Goal: Transaction & Acquisition: Purchase product/service

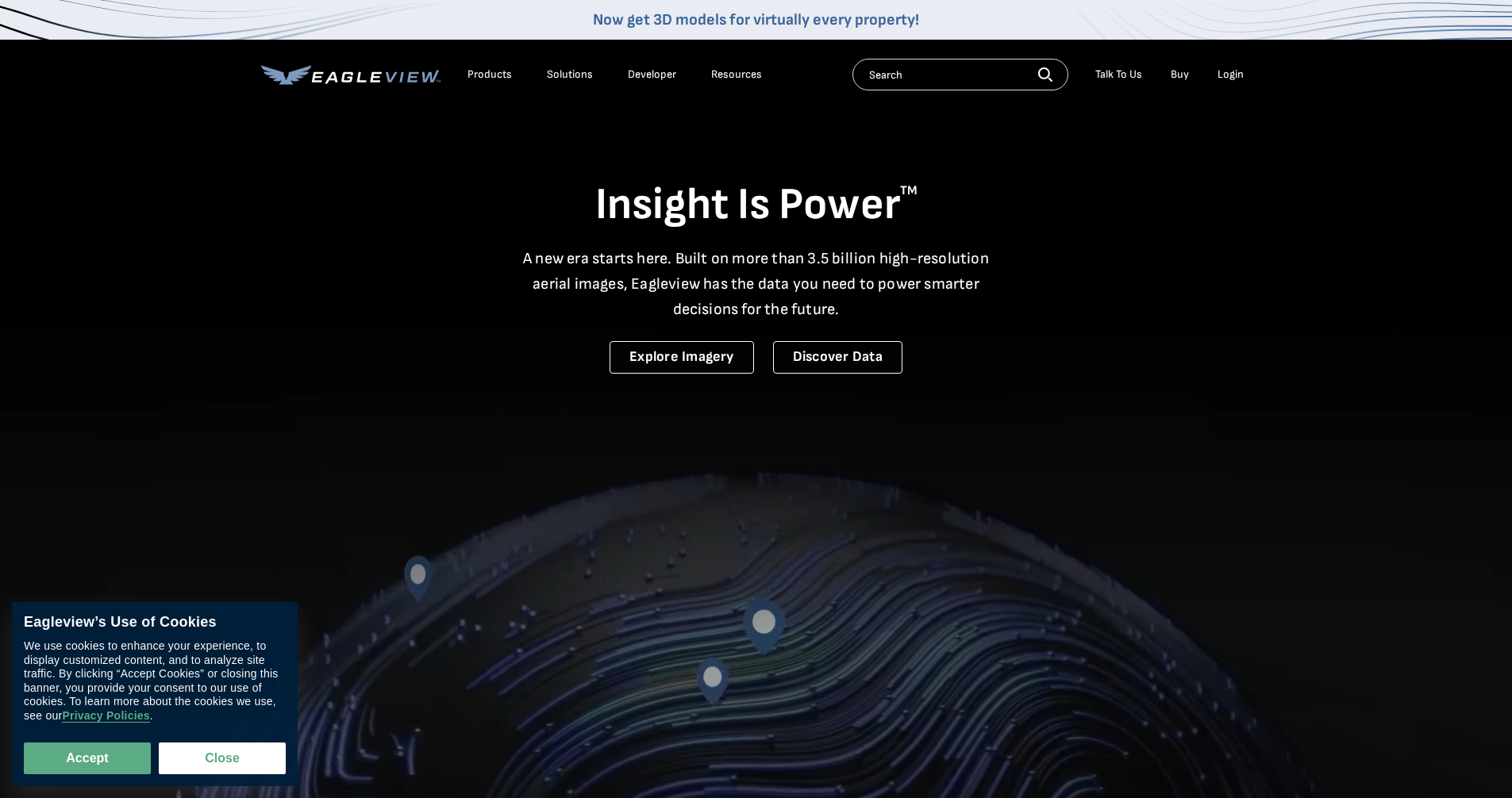
click at [1225, 78] on div "Login" at bounding box center [1230, 75] width 26 height 14
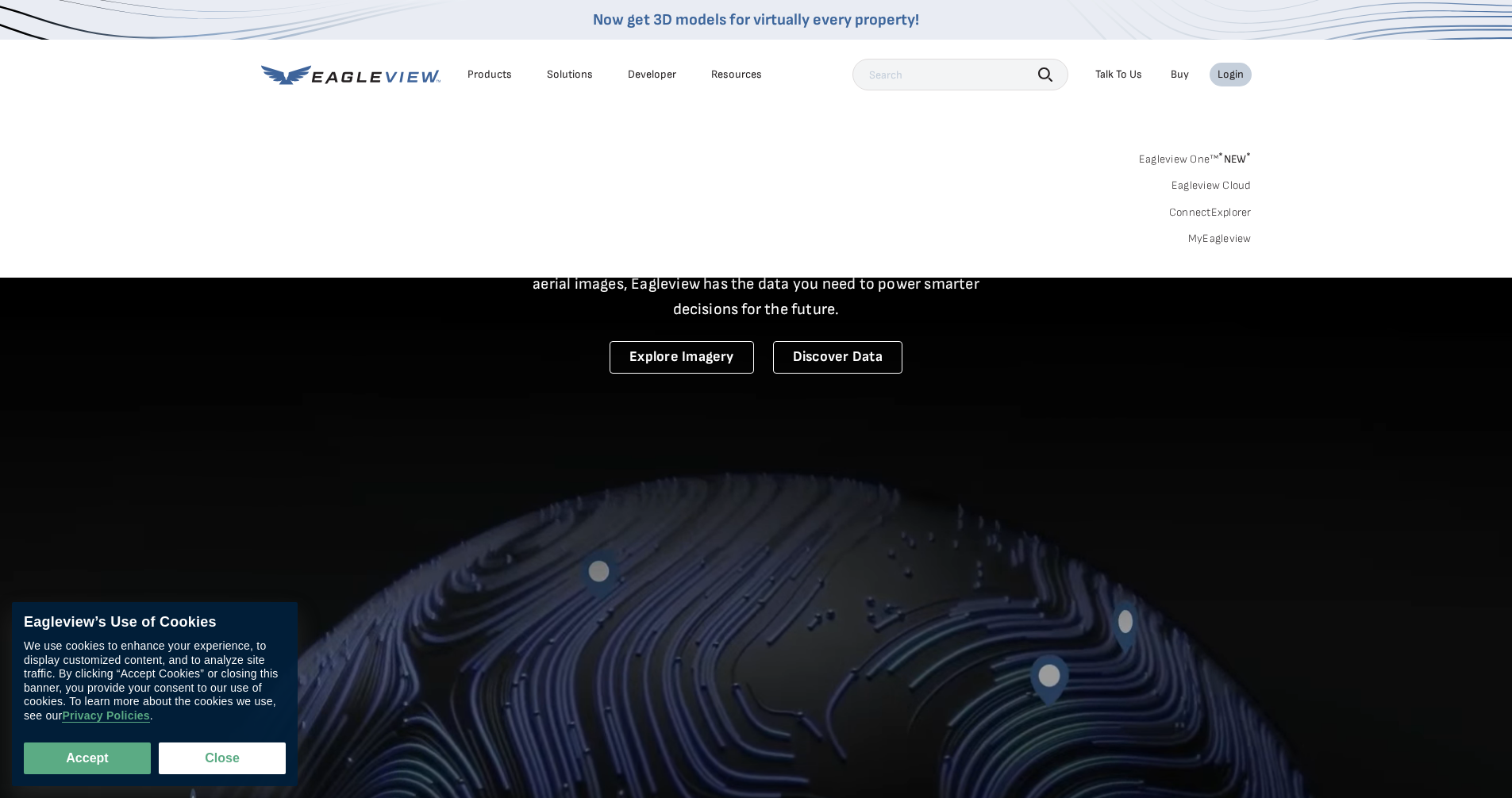
click at [1223, 239] on link "MyEagleview" at bounding box center [1220, 239] width 64 height 14
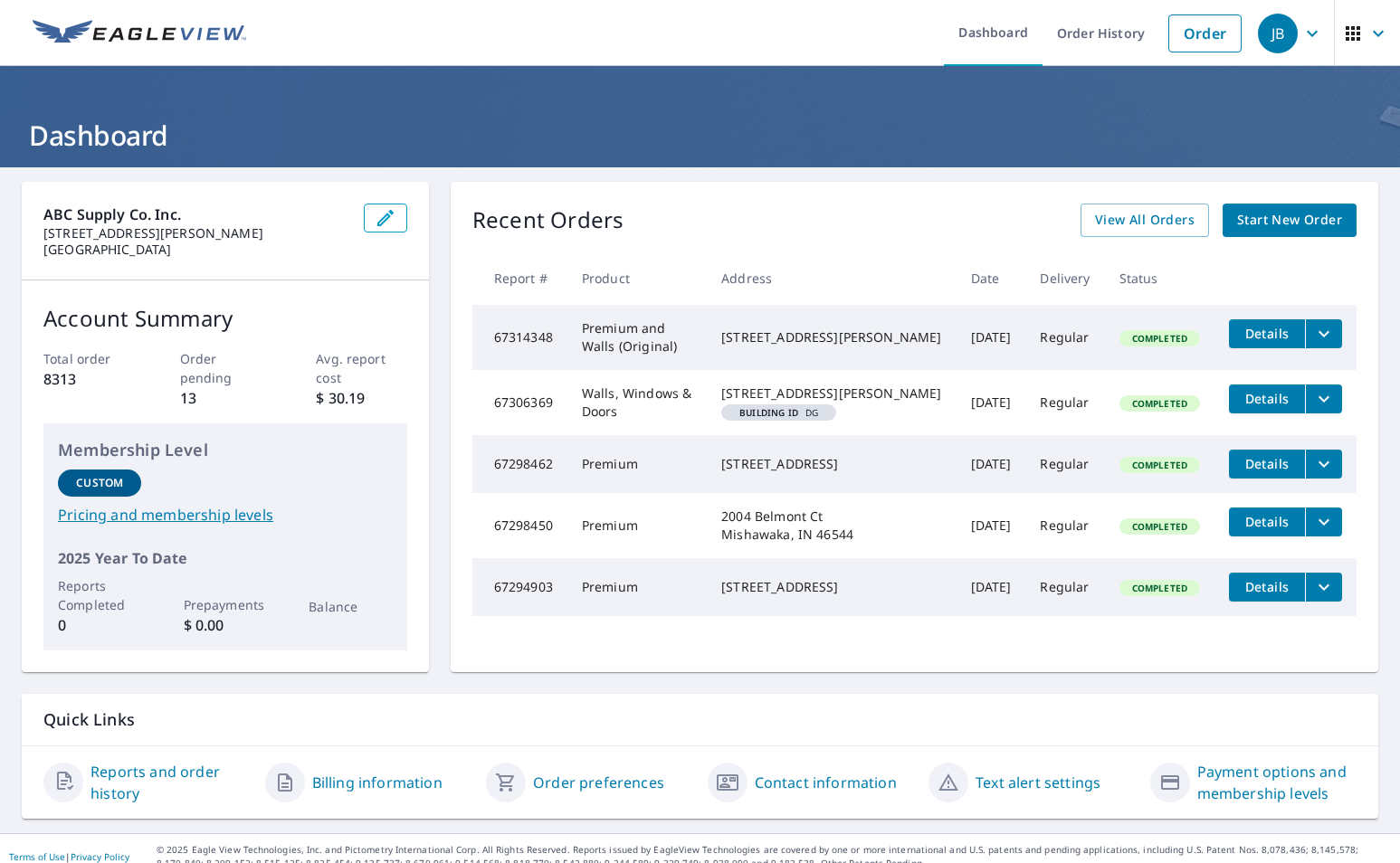
click at [1358, 219] on div "Recent Orders View All Orders Start New Order Report # Product Address Date Del…" at bounding box center [914, 427] width 928 height 491
click at [1237, 214] on span "Start New Order" at bounding box center [1289, 220] width 105 height 23
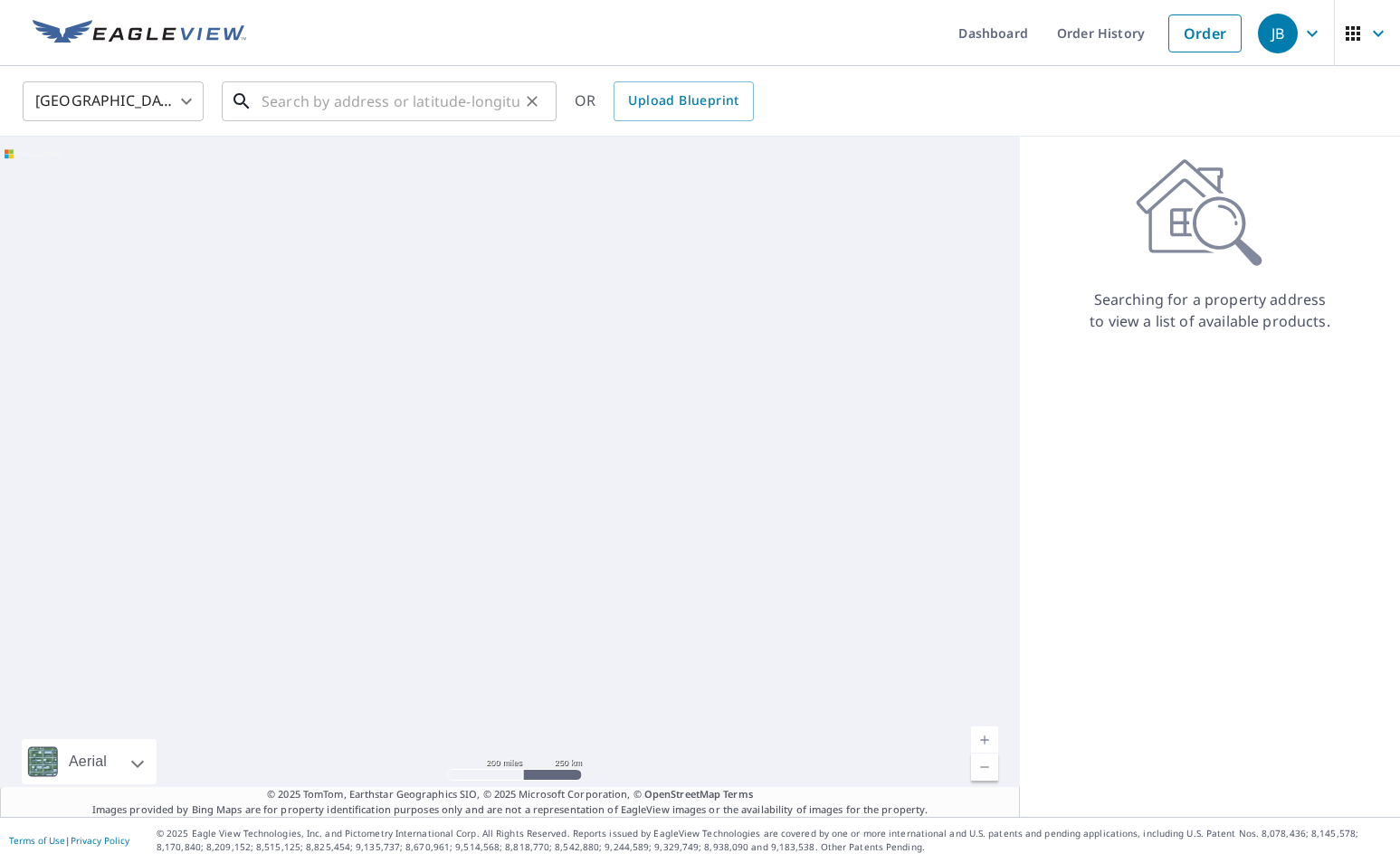
click at [315, 104] on input "text" at bounding box center [390, 102] width 258 height 51
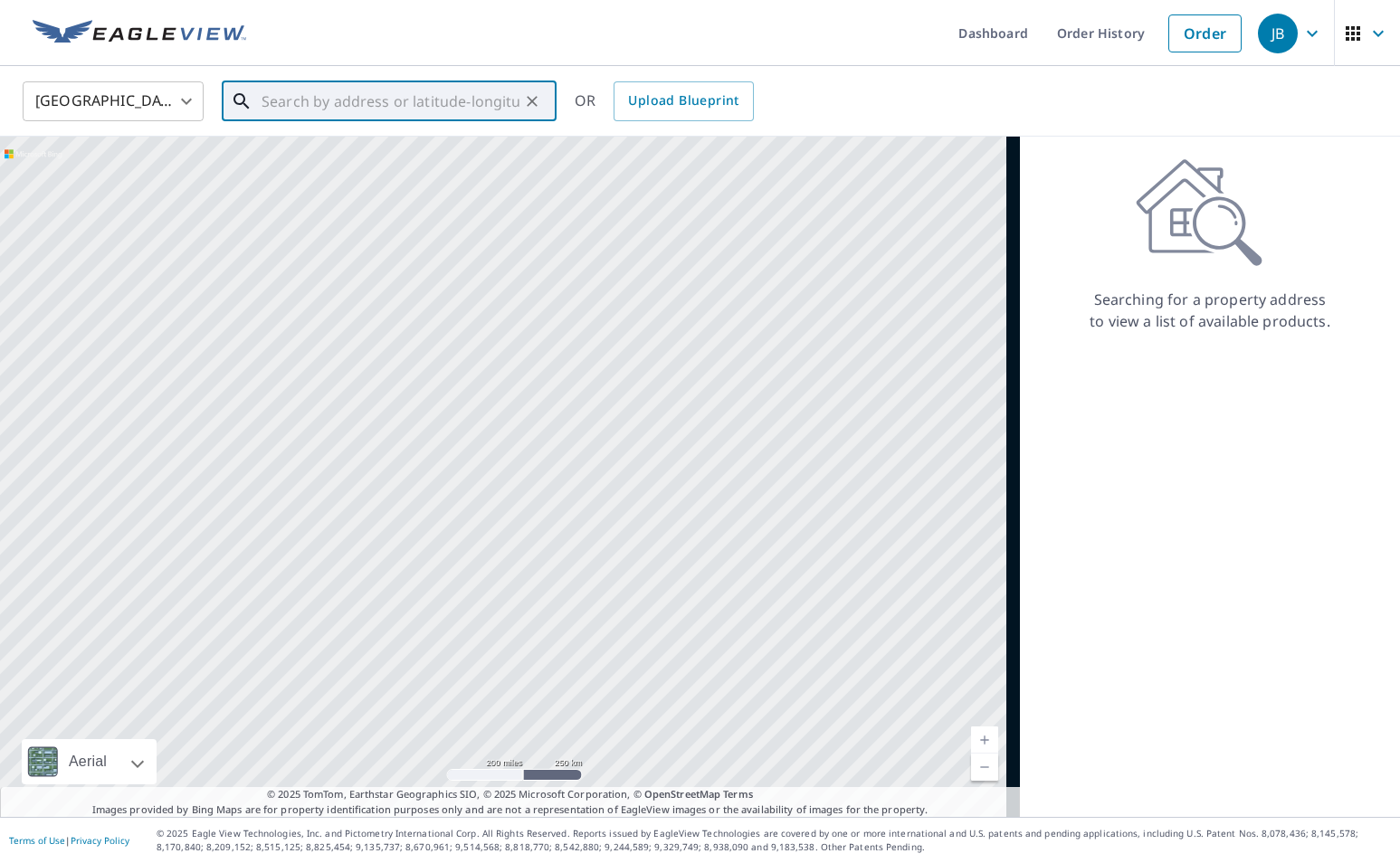
paste input "5156 N. Watervliet Rd"
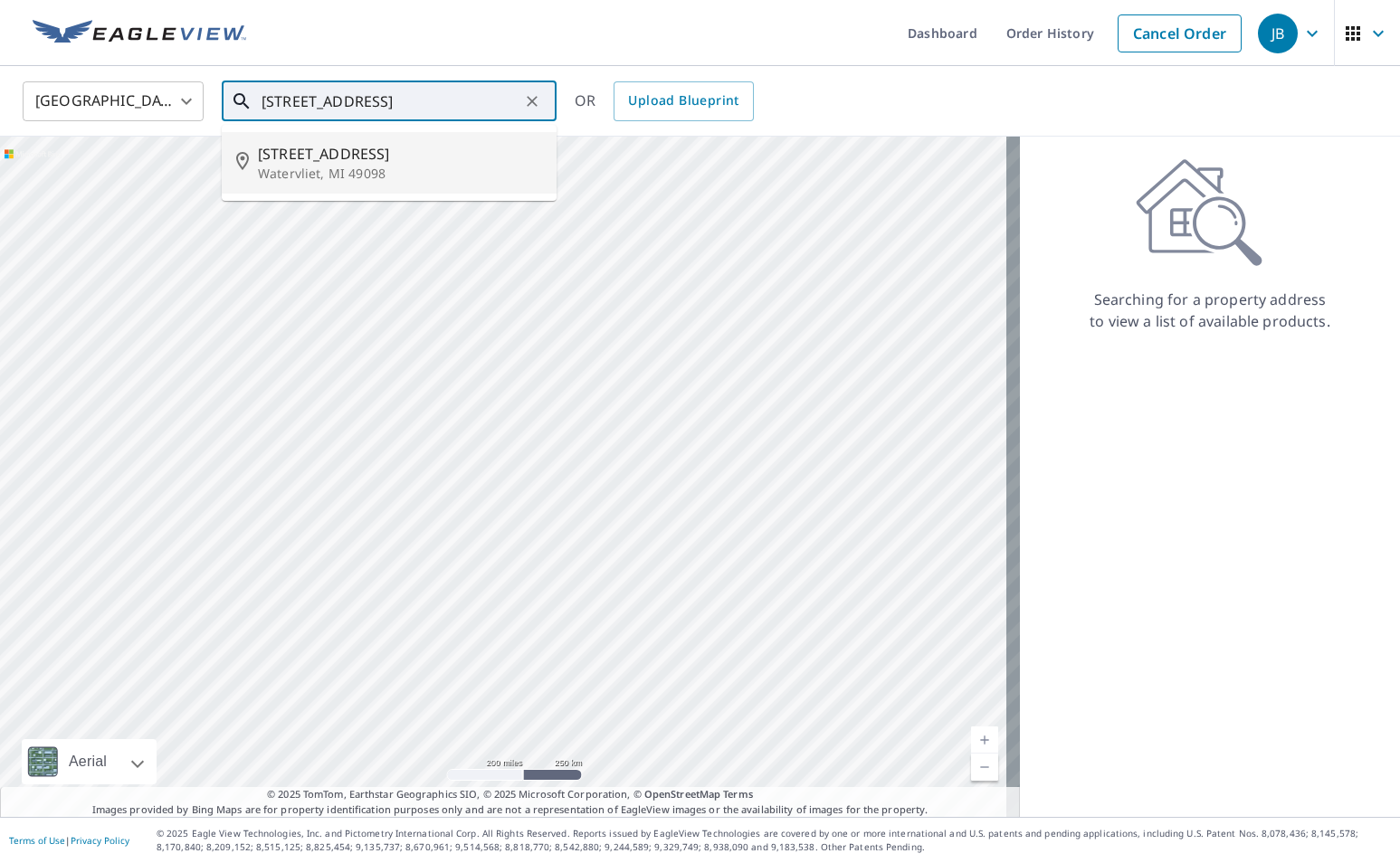
click at [319, 161] on span "5156 N Watervliet Rd" at bounding box center [400, 154] width 284 height 22
type input "5156 N Watervliet Rd Watervliet, MI 49098"
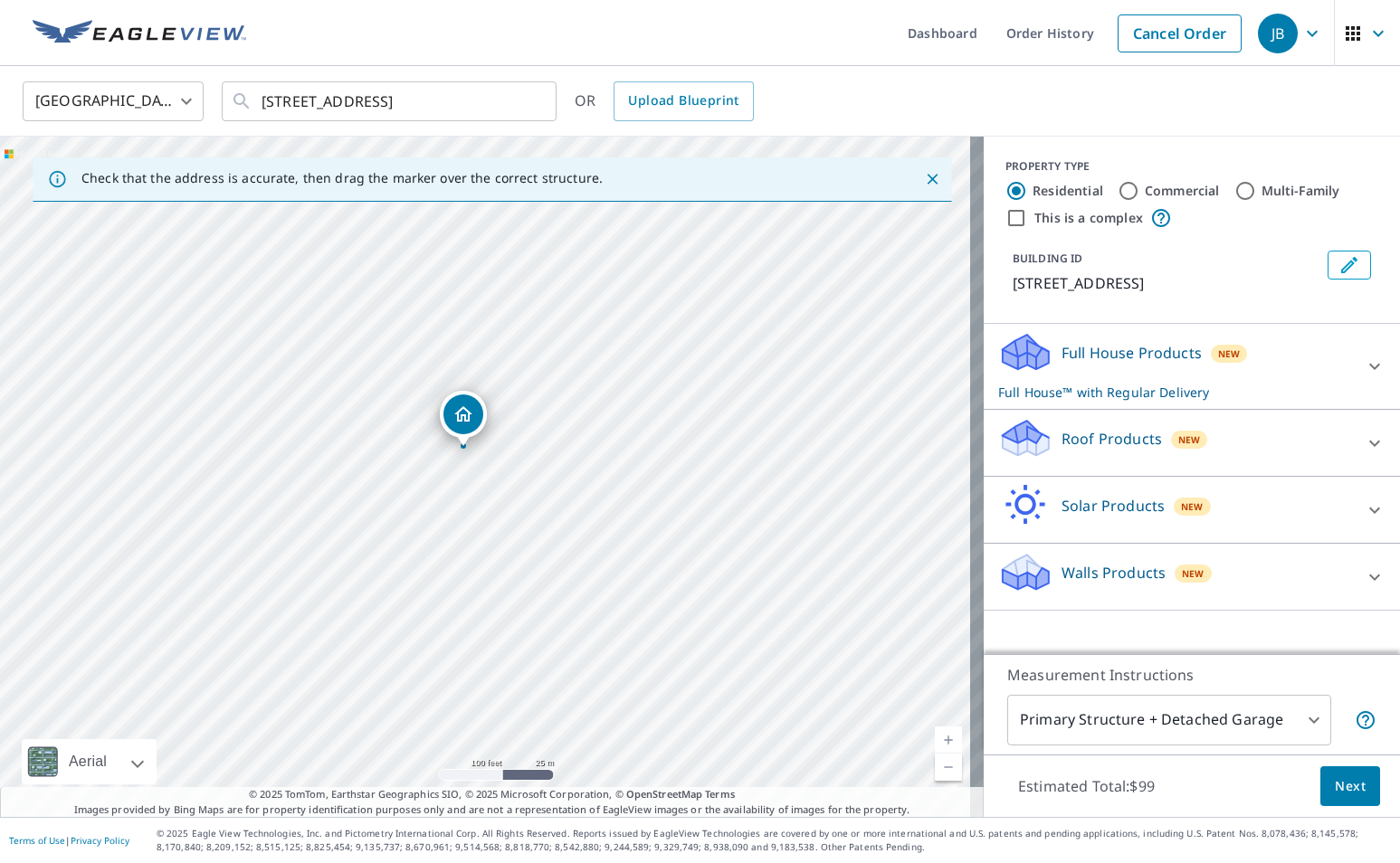
click at [1279, 432] on div "Roof Products New" at bounding box center [1176, 442] width 355 height 52
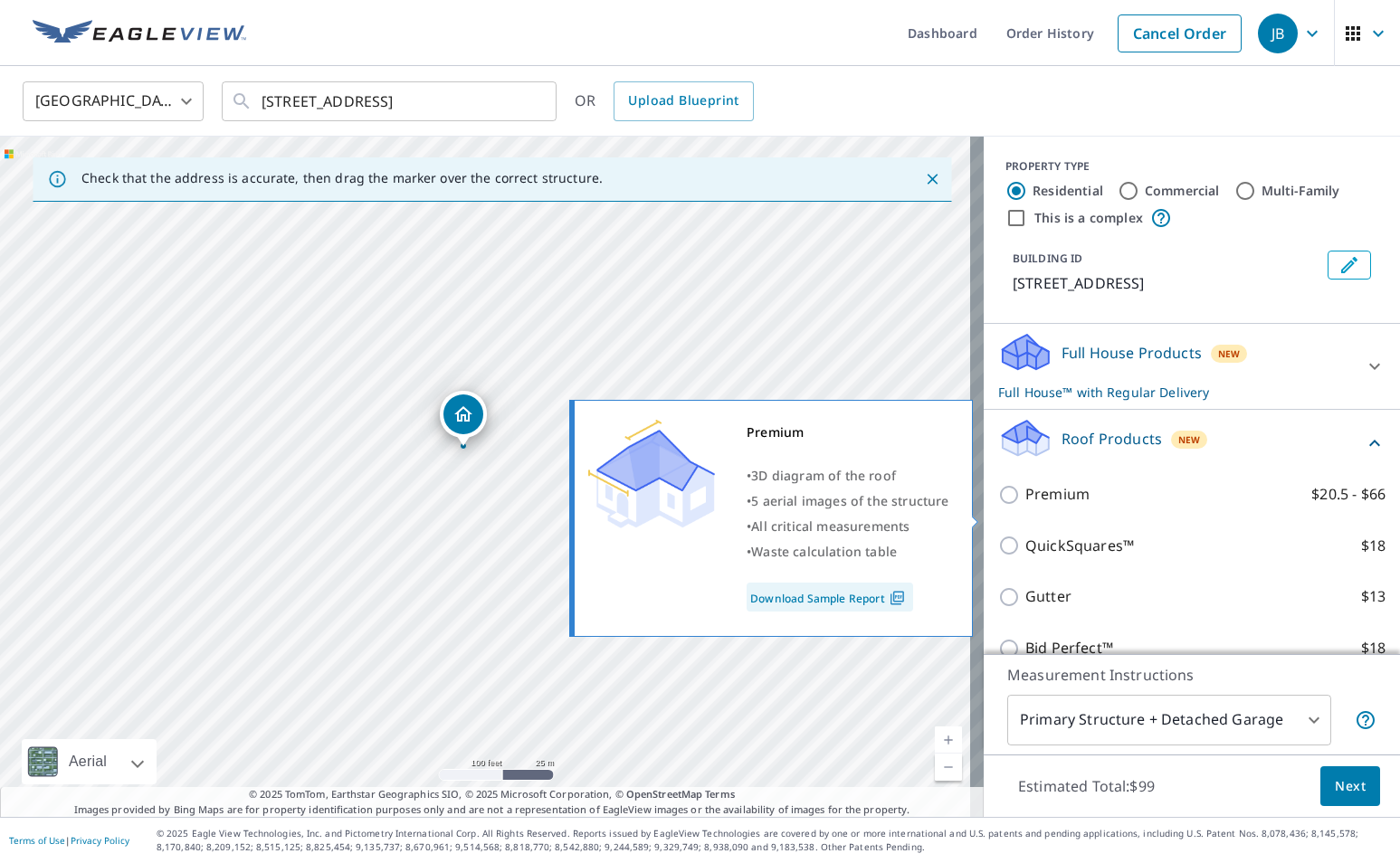
click at [1032, 506] on p "Premium" at bounding box center [1057, 494] width 65 height 23
click at [1025, 506] on input "Premium $20.5 - $66" at bounding box center [1012, 495] width 27 height 22
checkbox input "true"
checkbox input "false"
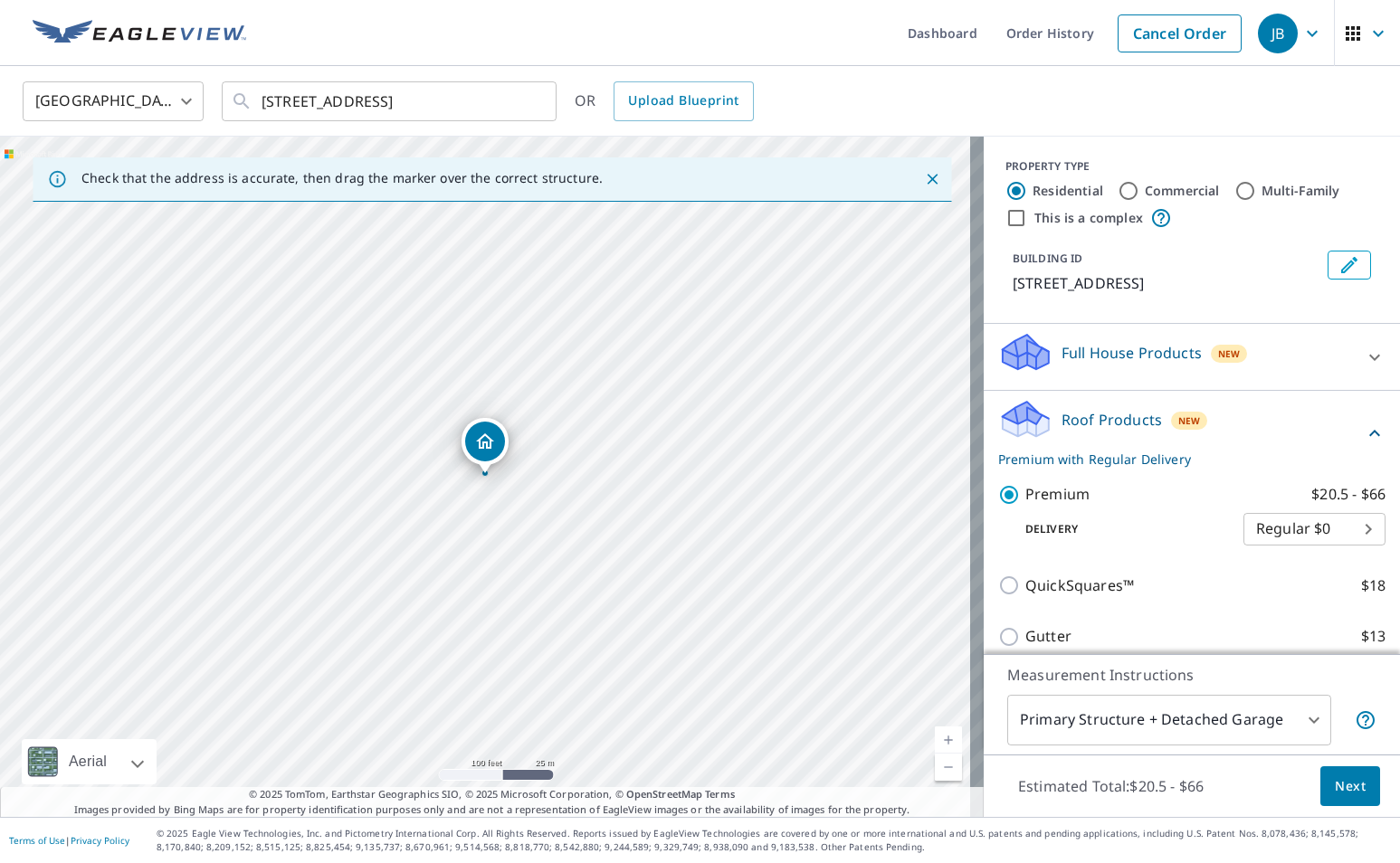
click at [1339, 785] on span "Next" at bounding box center [1350, 787] width 31 height 23
